Goal: Information Seeking & Learning: Find contact information

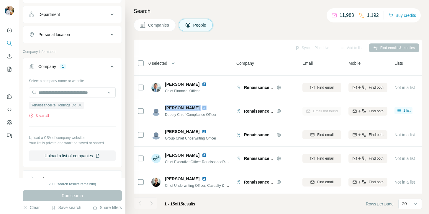
scroll to position [263, 0]
click at [81, 103] on icon "button" at bounding box center [80, 104] width 5 height 5
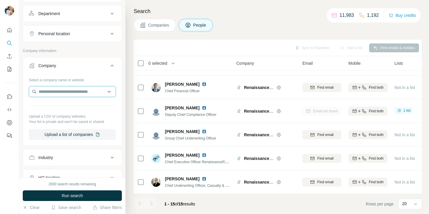
click at [76, 95] on input "text" at bounding box center [72, 91] width 87 height 11
paste input "**********"
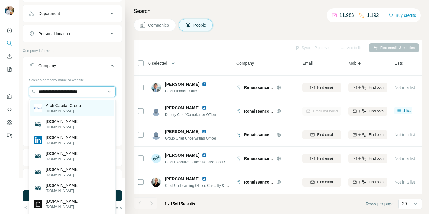
type input "**********"
click at [100, 103] on div "Arch Capital Group [DOMAIN_NAME]" at bounding box center [72, 108] width 84 height 16
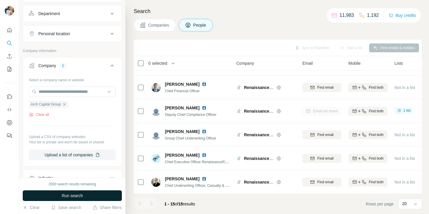
click at [66, 196] on span "Run search" at bounding box center [72, 196] width 21 height 6
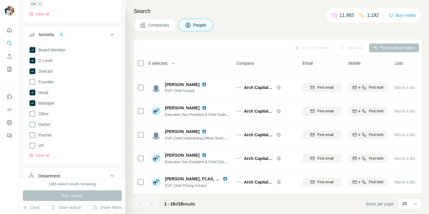
scroll to position [99, 0]
click at [46, 137] on span "Partner" at bounding box center [44, 136] width 16 height 6
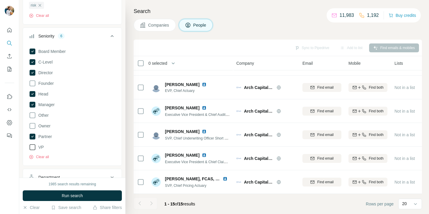
click at [40, 147] on span "VP" at bounding box center [40, 147] width 8 height 6
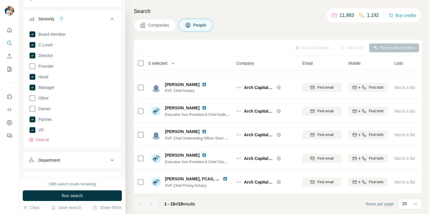
scroll to position [117, 0]
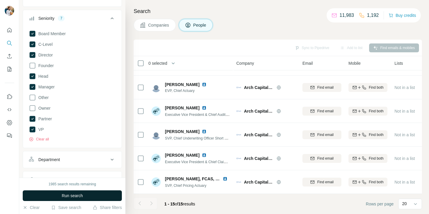
click at [63, 196] on span "Run search" at bounding box center [72, 196] width 21 height 6
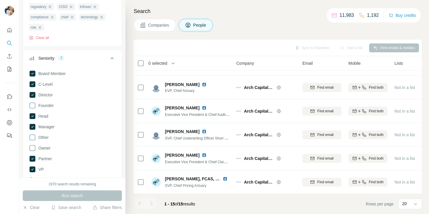
scroll to position [0, 0]
